Goal: Check status: Check status

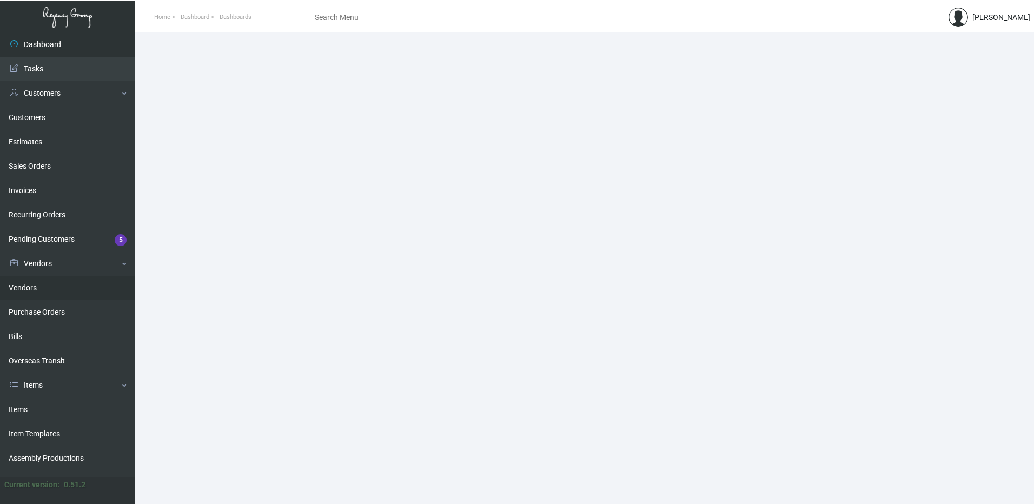
click at [48, 294] on link "Vendors" at bounding box center [67, 288] width 135 height 24
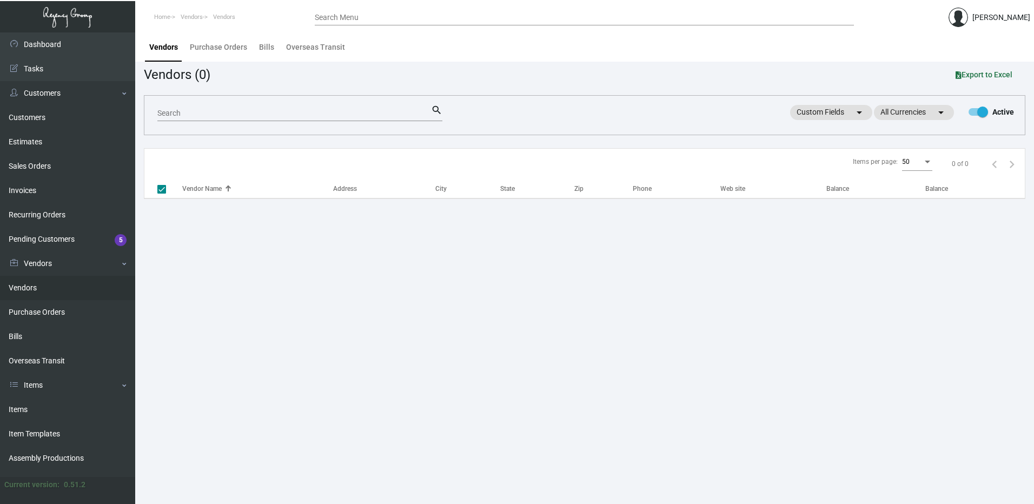
checkbox input "false"
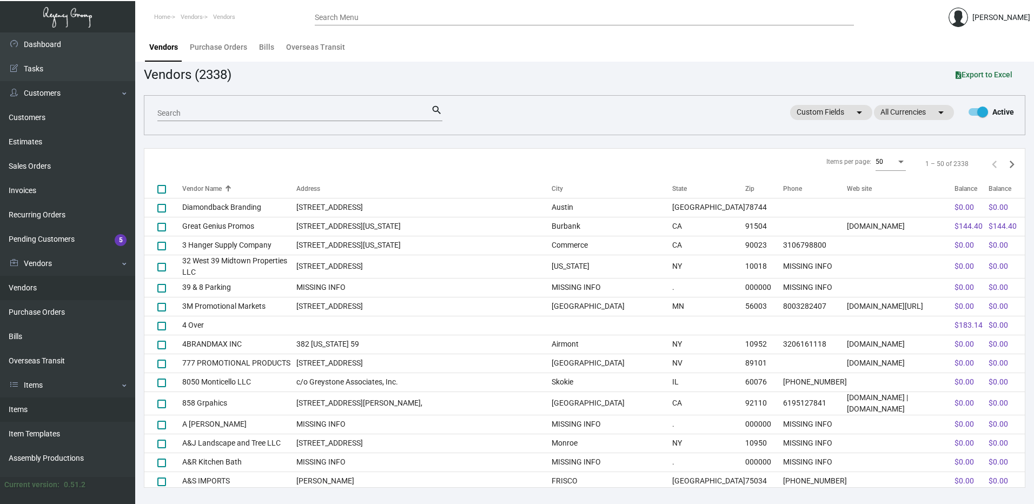
click at [44, 406] on link "Items" at bounding box center [67, 410] width 135 height 24
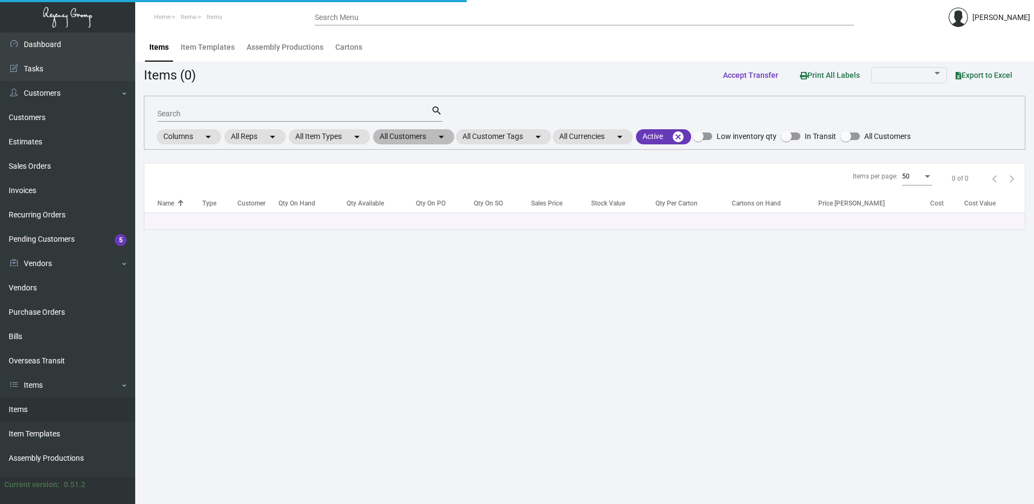
click at [436, 141] on mat-chip "All Customers arrow_drop_down" at bounding box center [413, 136] width 81 height 15
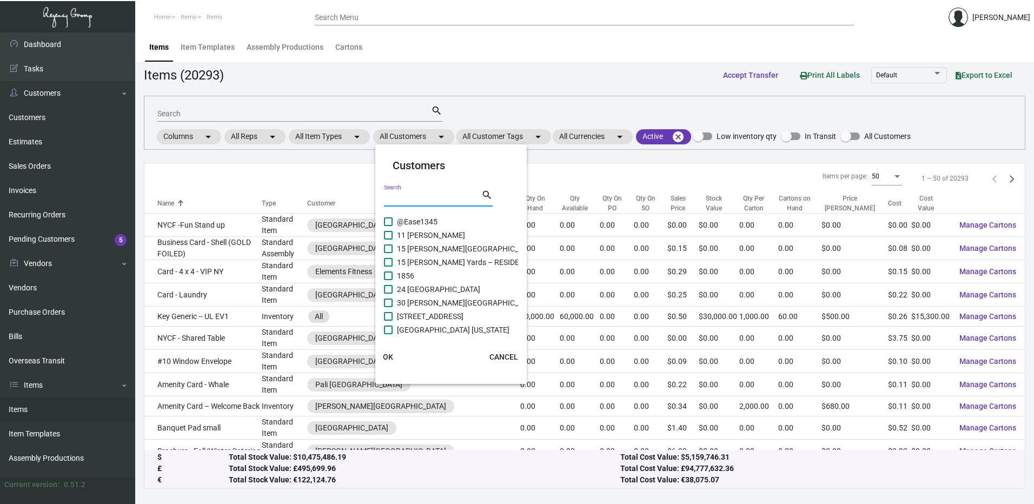
click at [425, 202] on input "Search" at bounding box center [432, 198] width 97 height 9
type input "[PERSON_NAME]"
click at [380, 16] on div at bounding box center [517, 252] width 1034 height 504
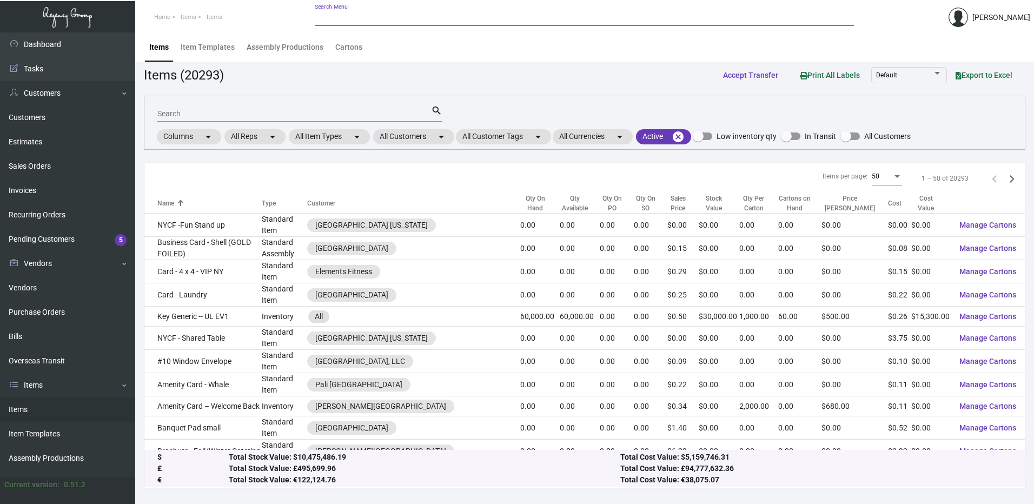
click at [379, 17] on input "Search Menu" at bounding box center [584, 18] width 539 height 9
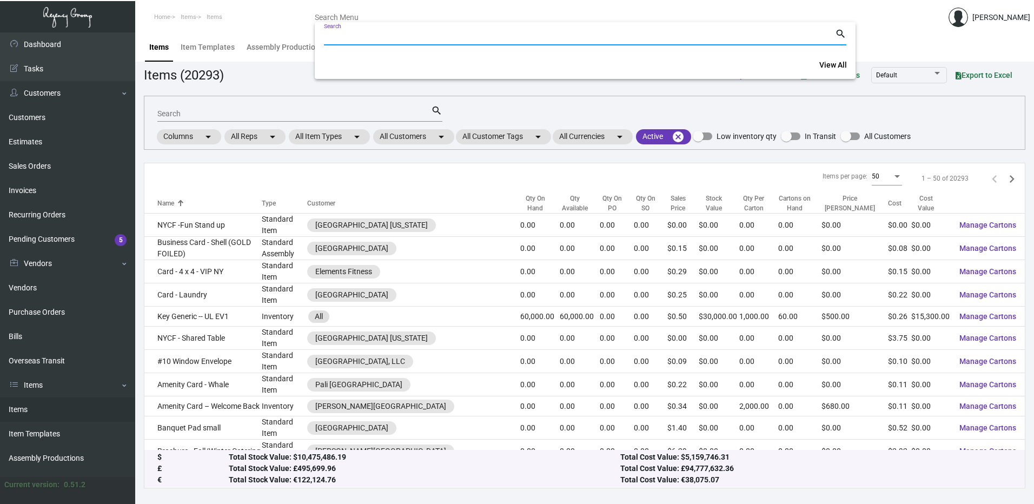
click at [379, 35] on input "Search" at bounding box center [579, 37] width 511 height 9
paste input "108335"
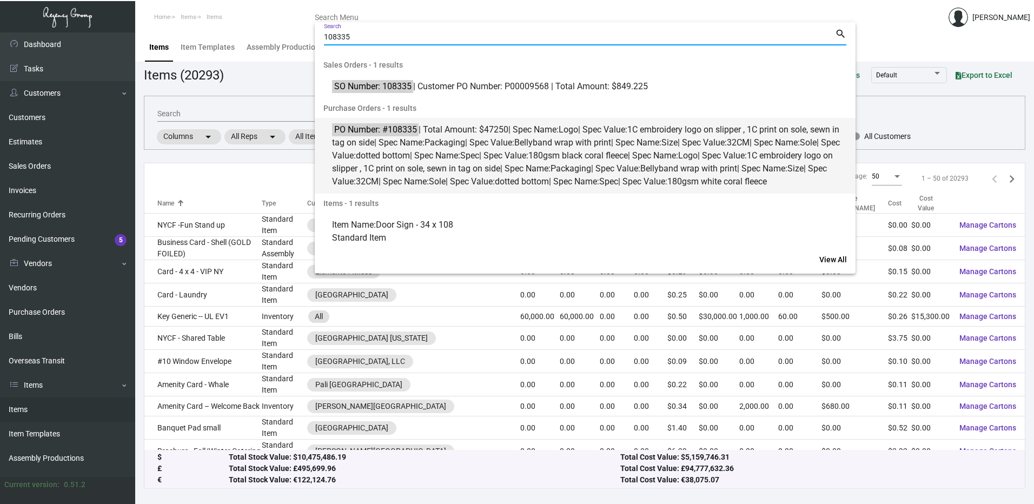
type input "108335"
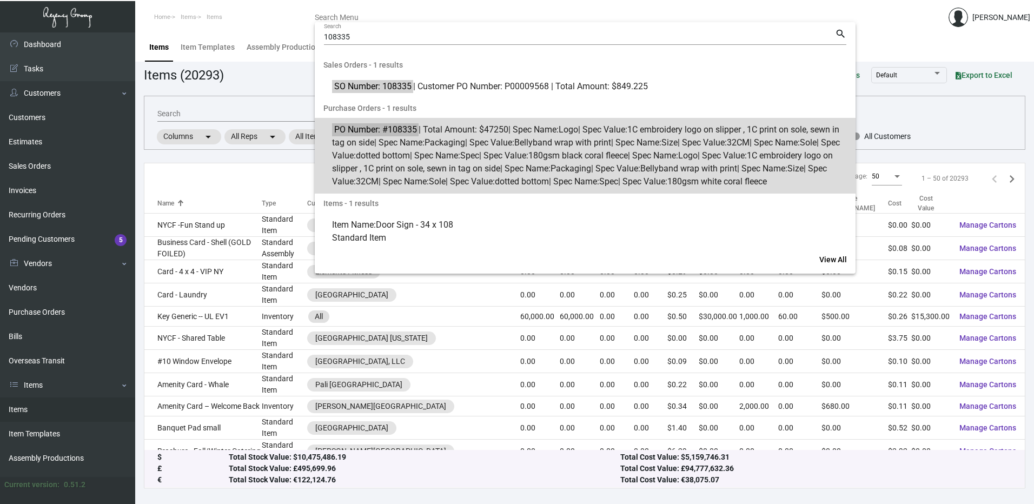
click at [475, 154] on span "PO Number: #108335 | Total Amount: $47250 | Spec Name: Logo | Spec Value: 1C em…" at bounding box center [591, 155] width 518 height 65
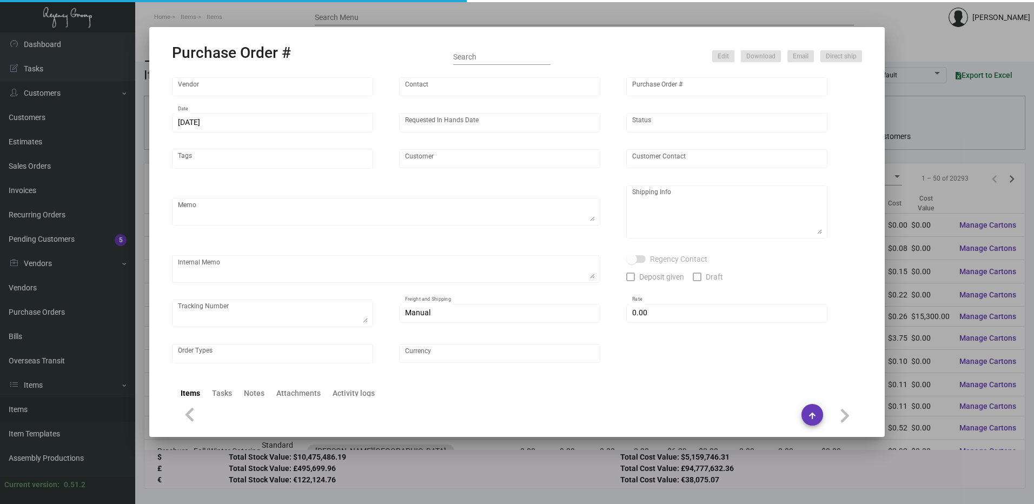
type input "Hangzhou [PERSON_NAME] Leisure Product Co. LTD"
type input "[PERSON_NAME]"
type input "108335"
type input "[DATE]"
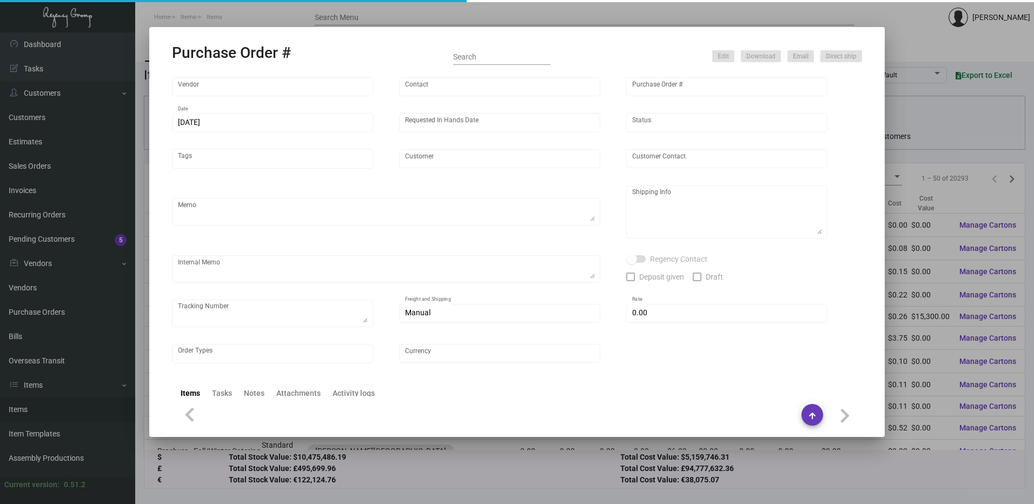
type input "[PERSON_NAME] Lodgeworks Partners"
type textarea "10K per color for the first batch, rest pending shipping instruction"
type textarea "Regency Group NJ - [PERSON_NAME] [STREET_ADDRESS]"
checkbox input "true"
type input "$ 0.00"
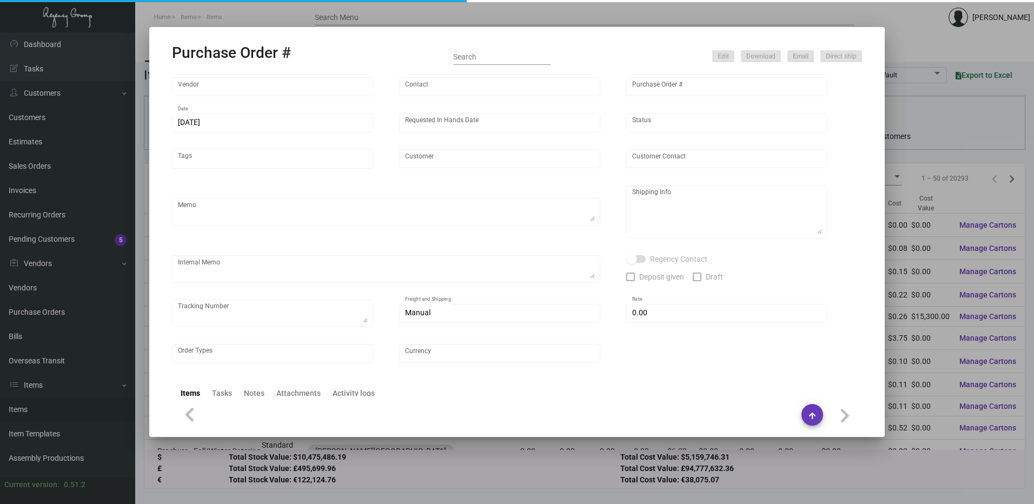
type input "United States Dollar $"
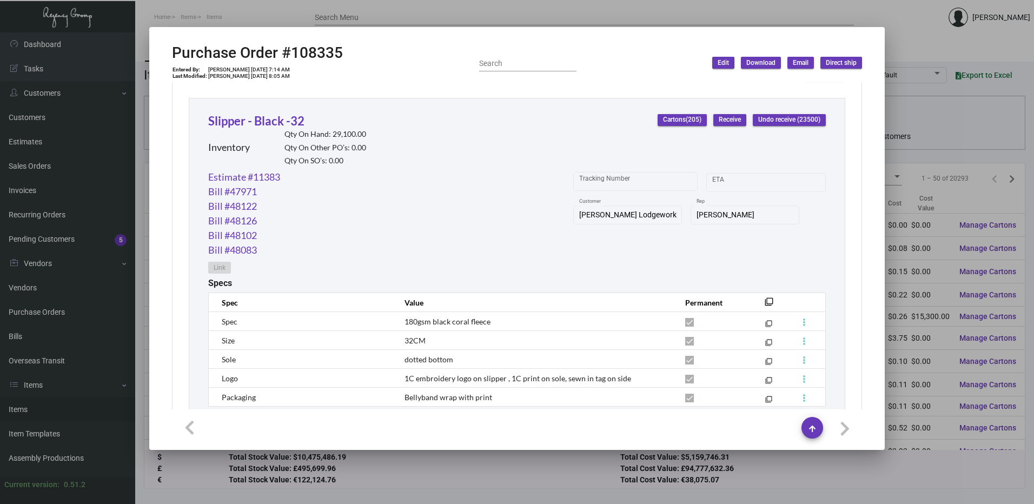
scroll to position [508, 0]
click at [294, 129] on link "Slipper - Black -32" at bounding box center [256, 123] width 96 height 15
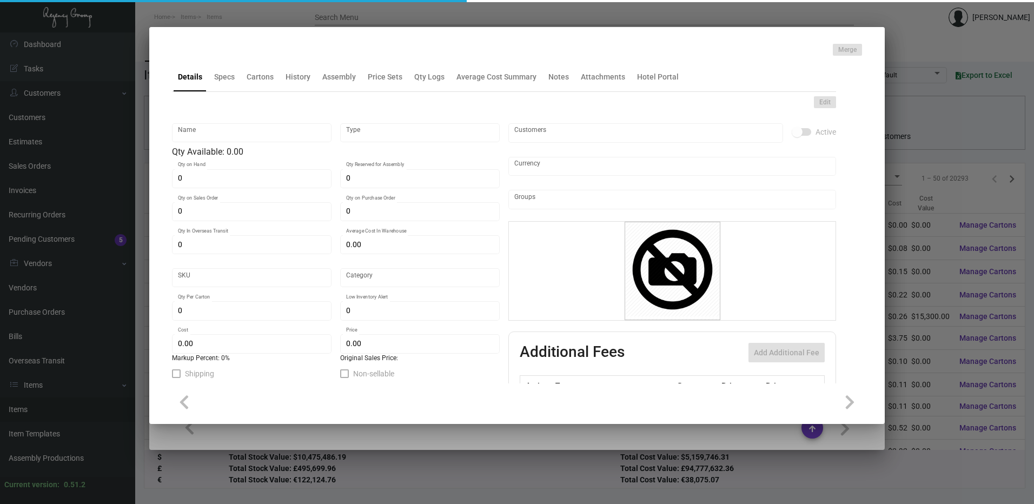
type input "Slipper - Black -32"
type input "Inventory"
type input "29,100"
type input "14,000"
type input "$ 0.63664"
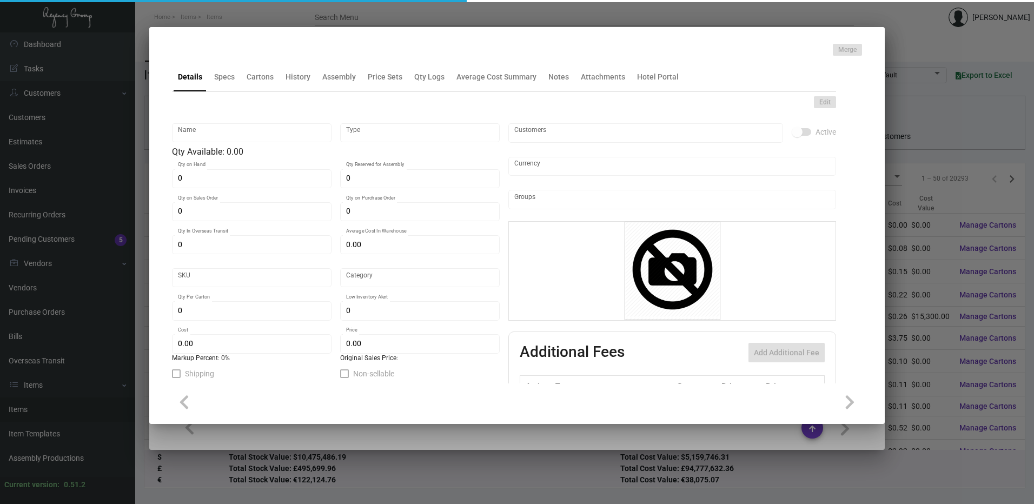
type input "Overseas"
type input "100"
type input "$ 0.63"
type input "$ 1.53"
type textarea "HR Slipper: Size #10 slipper, 1 size to fit all, black color cushion material ,…"
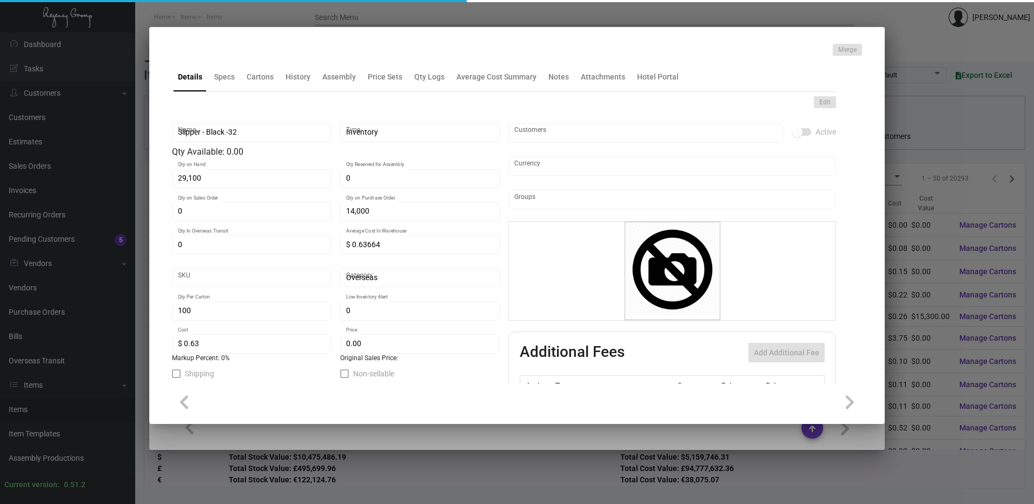
type textarea "HR Slipper: Size #10 slipper, 1 size to fit all, black color cushion material ,…"
checkbox input "true"
type input "United States Dollar $"
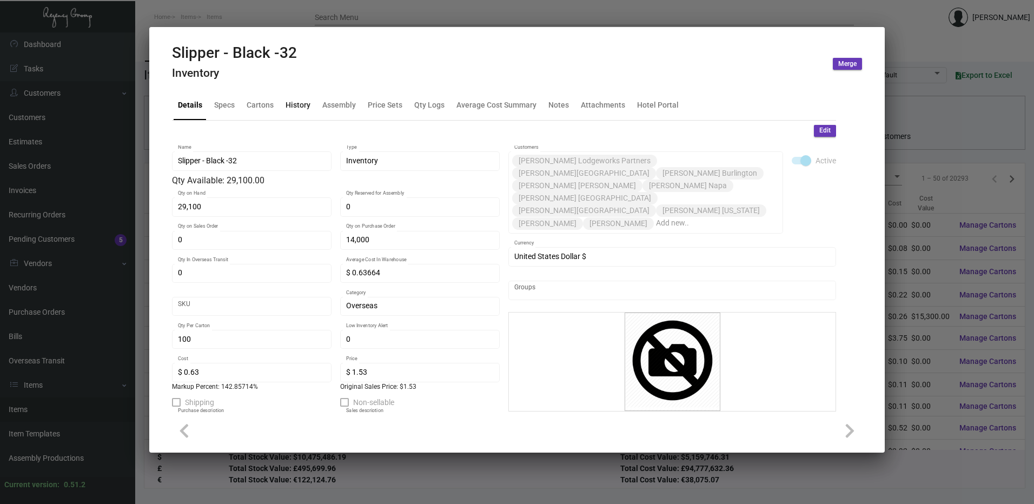
click at [298, 111] on div "History" at bounding box center [298, 105] width 34 height 26
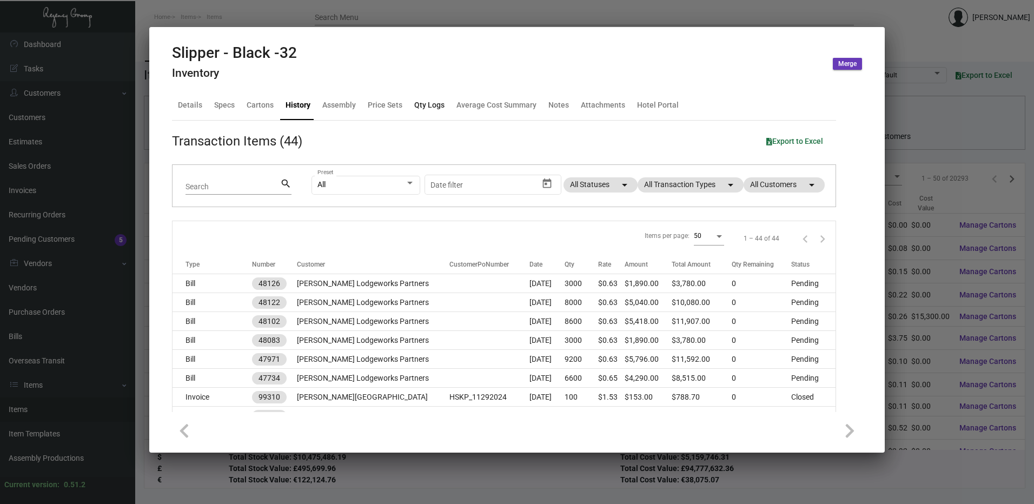
click at [434, 105] on div "Qty Logs" at bounding box center [429, 105] width 30 height 11
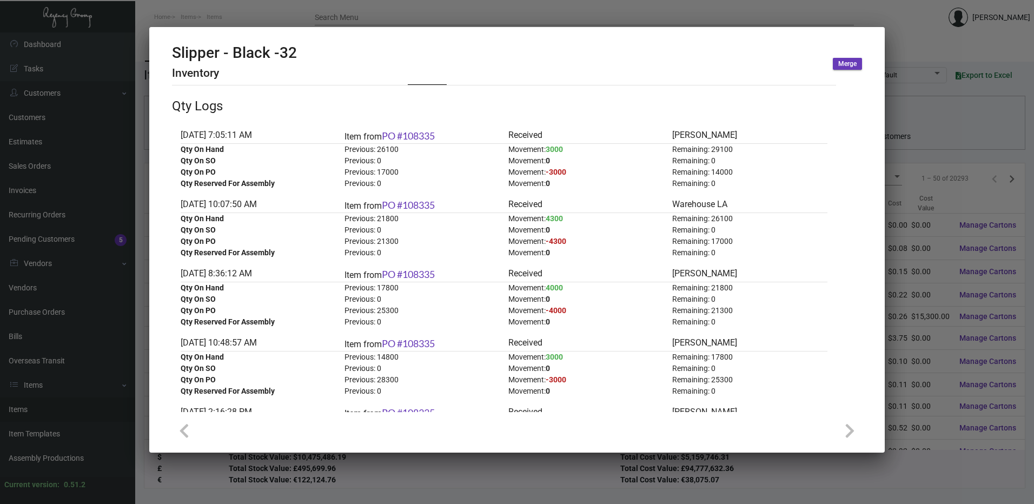
scroll to position [54, 0]
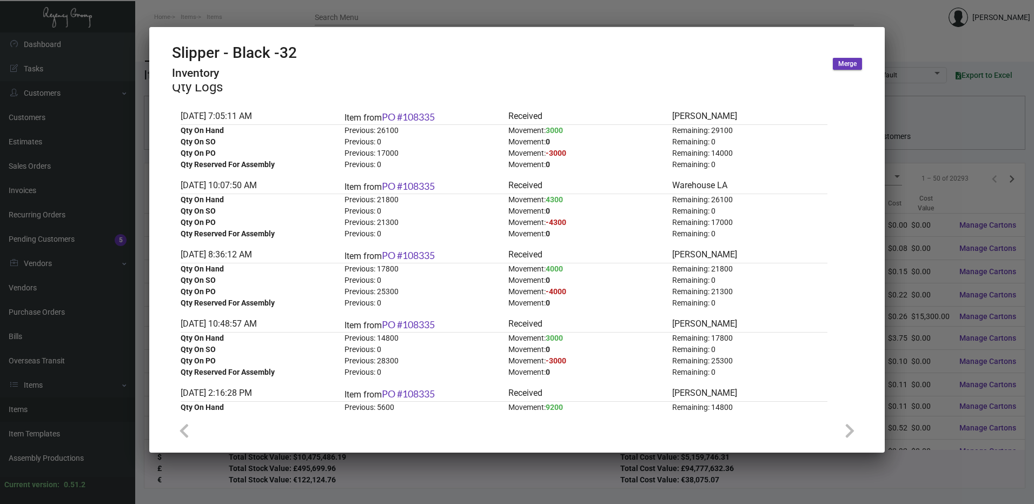
click at [368, 9] on div at bounding box center [517, 252] width 1034 height 504
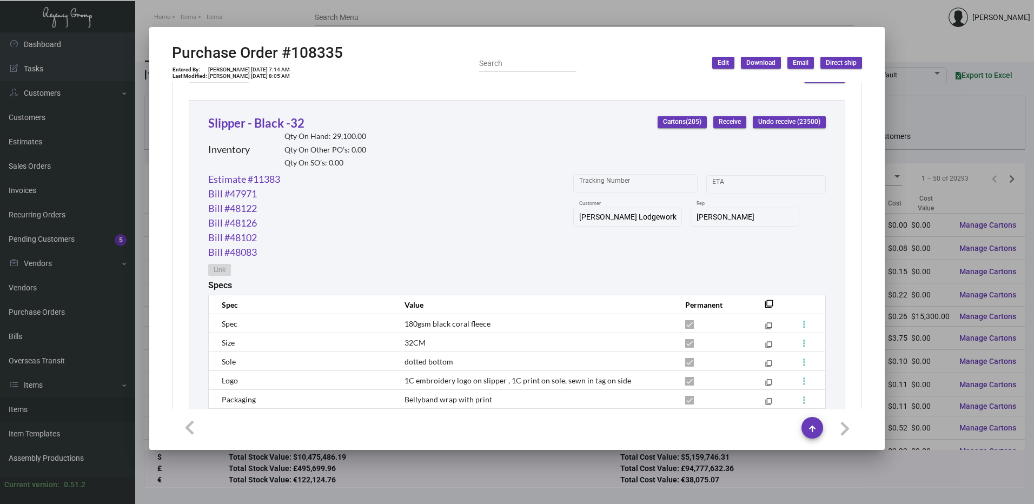
click at [368, 6] on div at bounding box center [517, 252] width 1034 height 504
